Goal: Task Accomplishment & Management: Manage account settings

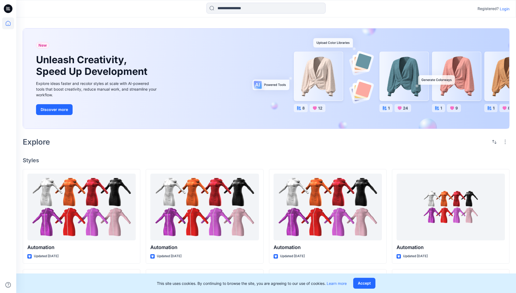
click at [503, 9] on p "Login" at bounding box center [505, 9] width 10 height 6
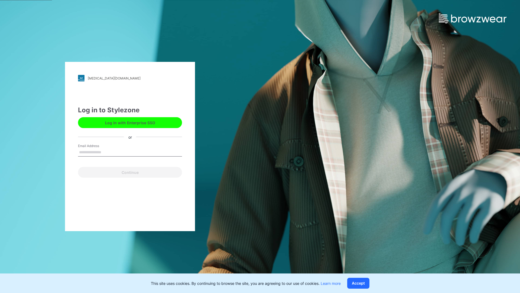
click at [107, 152] on input "Email Address" at bounding box center [130, 152] width 104 height 8
type input "**********"
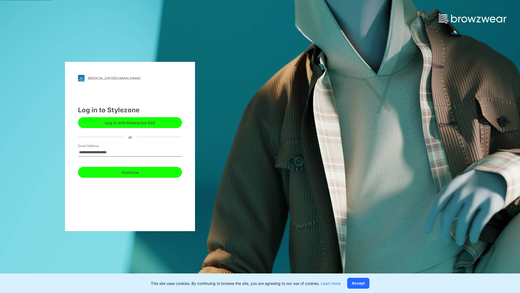
click at [136, 171] on button "Continue" at bounding box center [130, 172] width 104 height 11
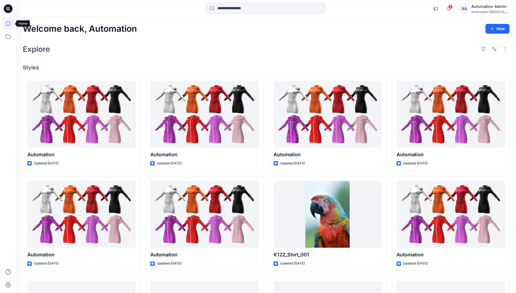
click at [10, 23] on icon at bounding box center [8, 23] width 5 height 5
click at [9, 38] on icon at bounding box center [8, 36] width 12 height 12
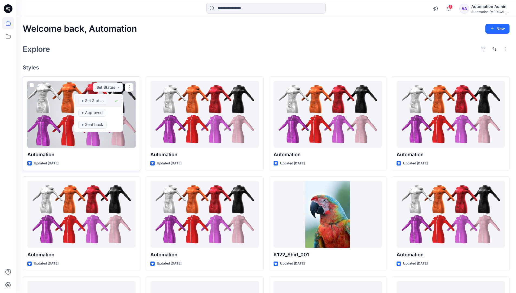
click at [106, 99] on span "Set Status" at bounding box center [92, 101] width 29 height 8
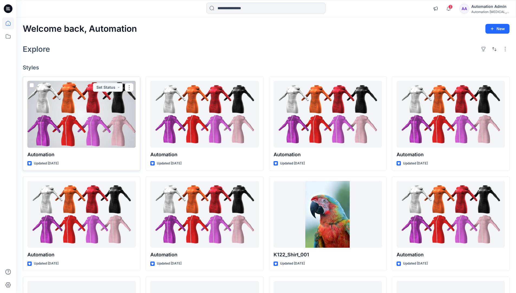
click at [488, 8] on div "Automation Admin" at bounding box center [490, 6] width 38 height 7
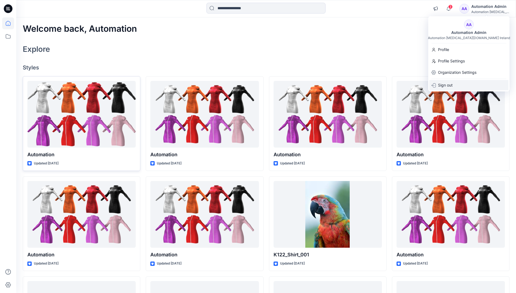
click at [450, 85] on p "Sign out" at bounding box center [445, 85] width 15 height 10
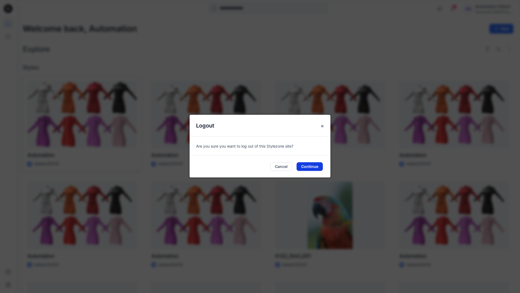
click at [313, 165] on button "Continue" at bounding box center [310, 166] width 26 height 9
